Goal: Information Seeking & Learning: Learn about a topic

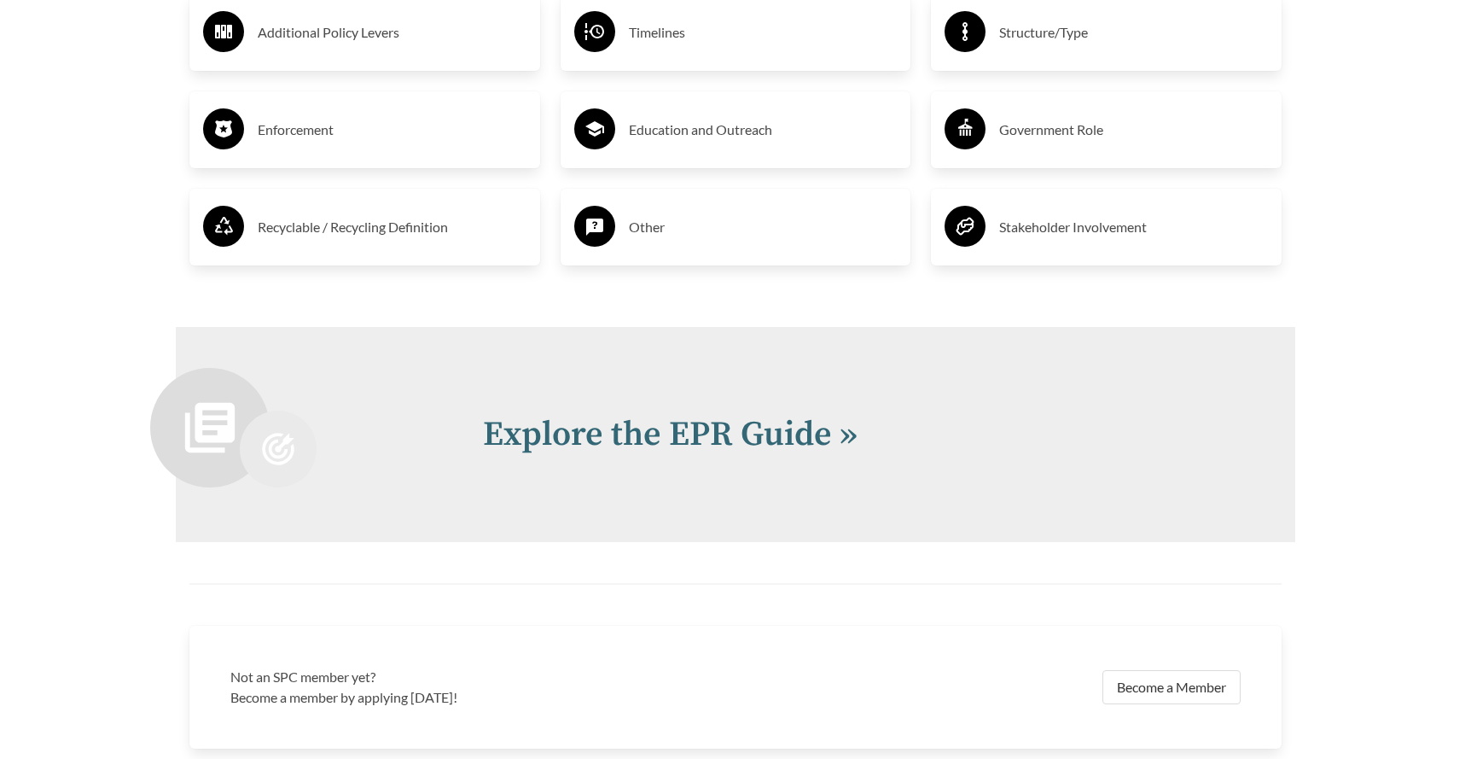
scroll to position [3746, 0]
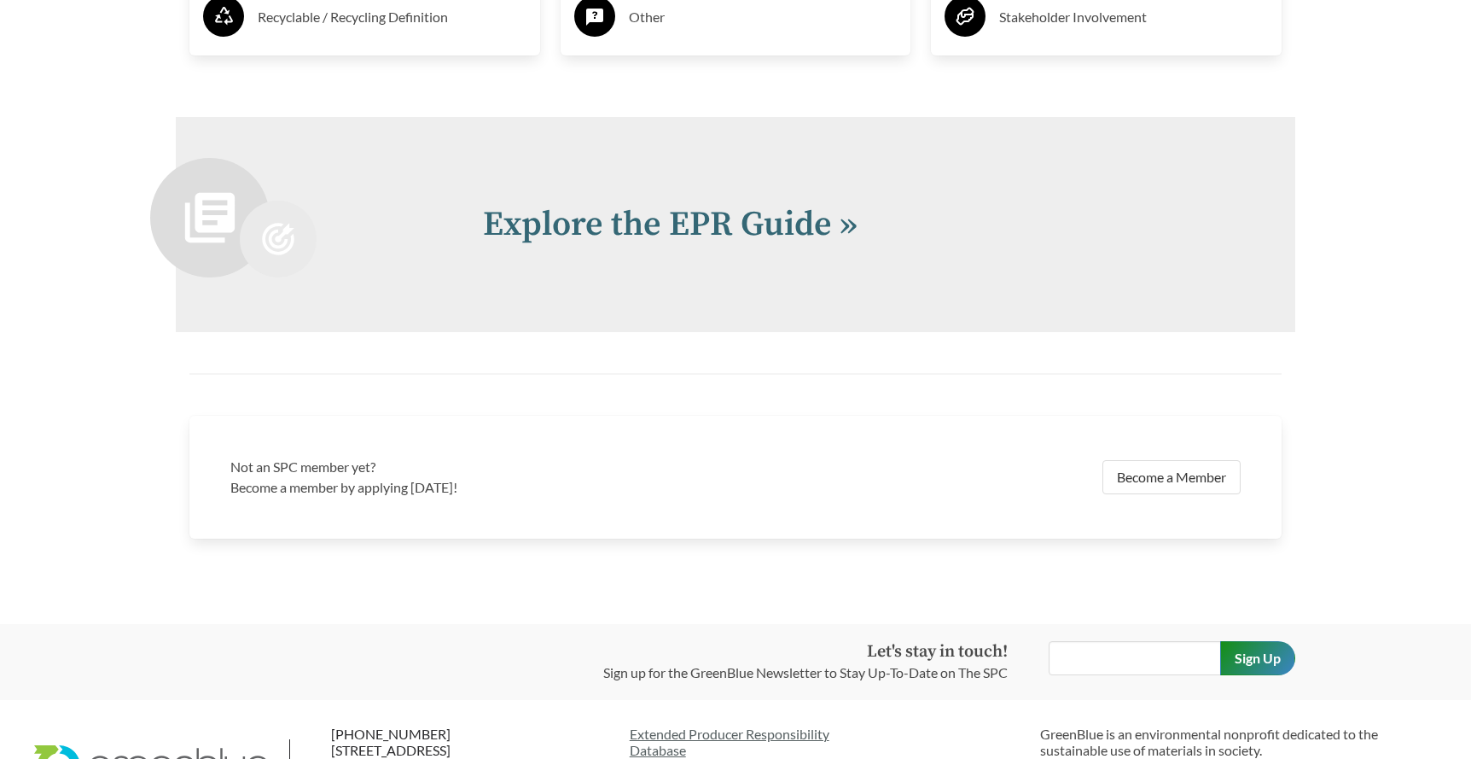
scroll to position [3746, 0]
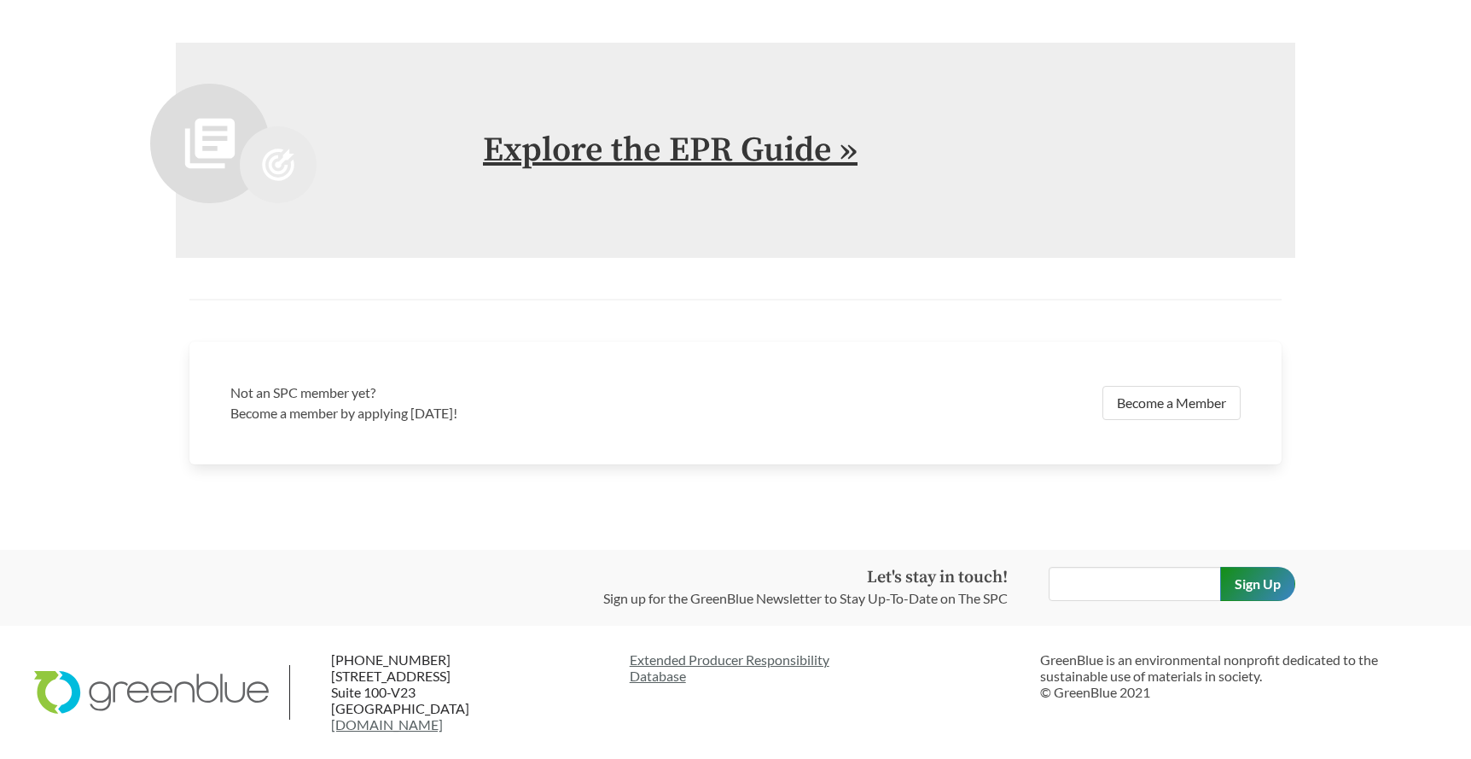
click at [748, 147] on link "Explore the EPR Guide »" at bounding box center [670, 150] width 375 height 43
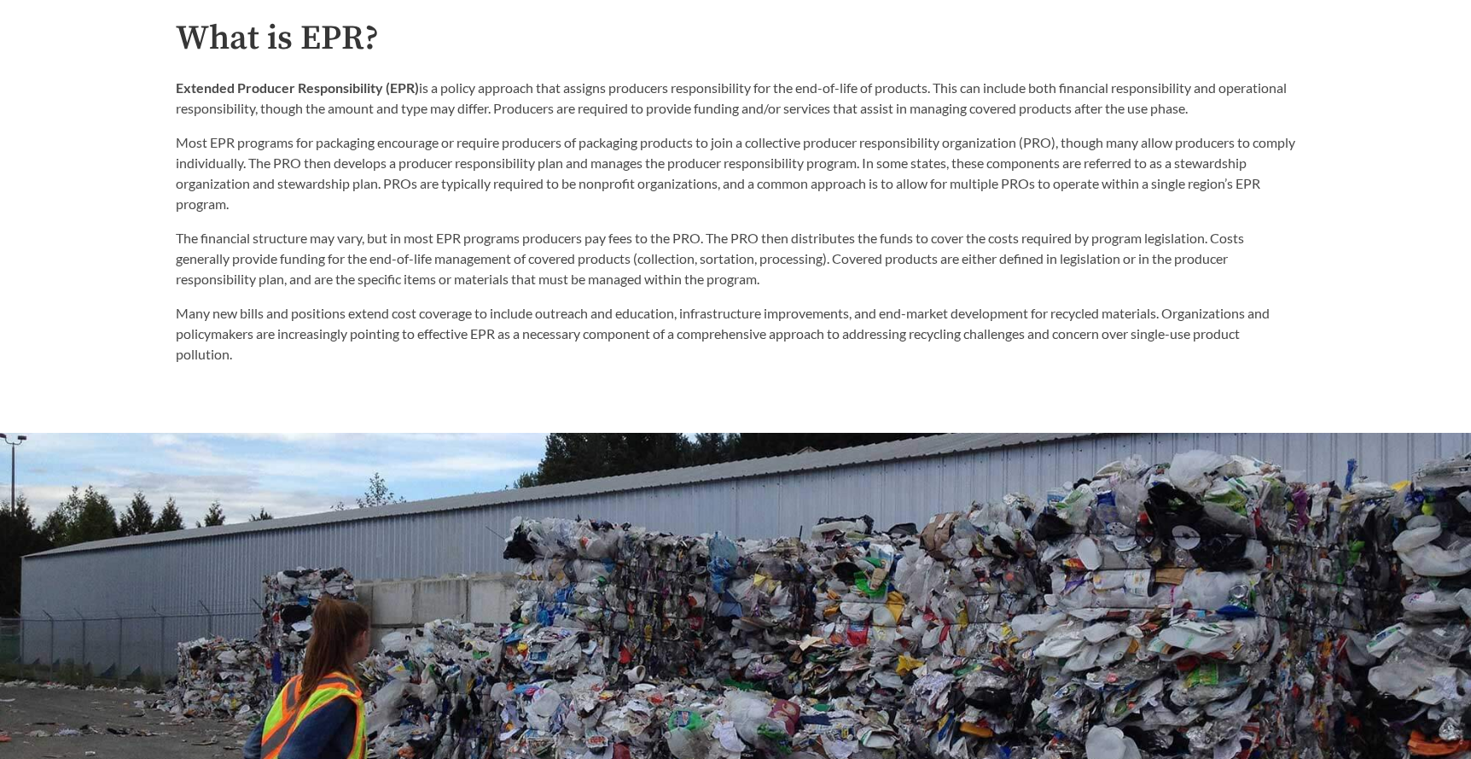
scroll to position [1024, 0]
